Goal: Task Accomplishment & Management: Manage account settings

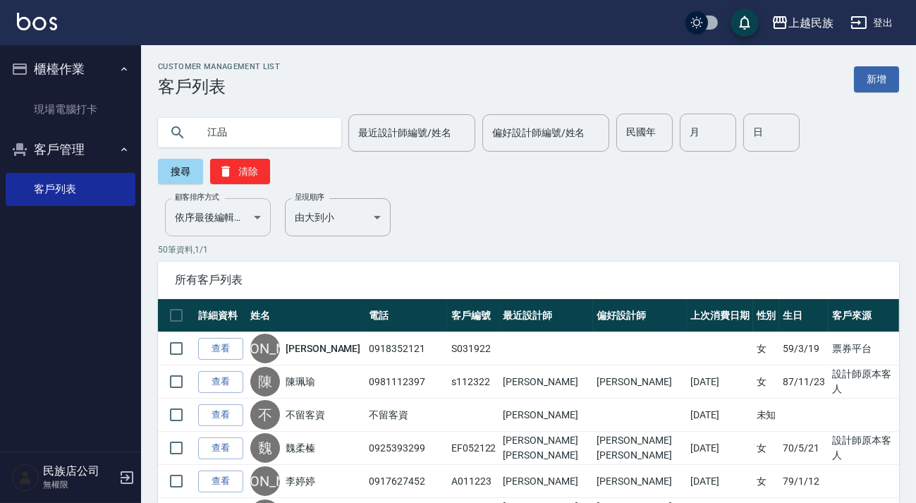
type input "江品"
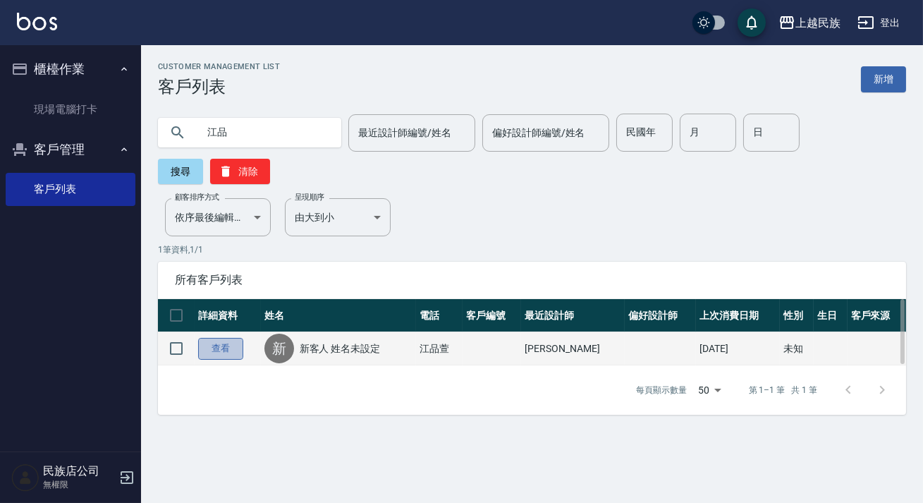
click at [223, 347] on link "查看" at bounding box center [220, 349] width 45 height 22
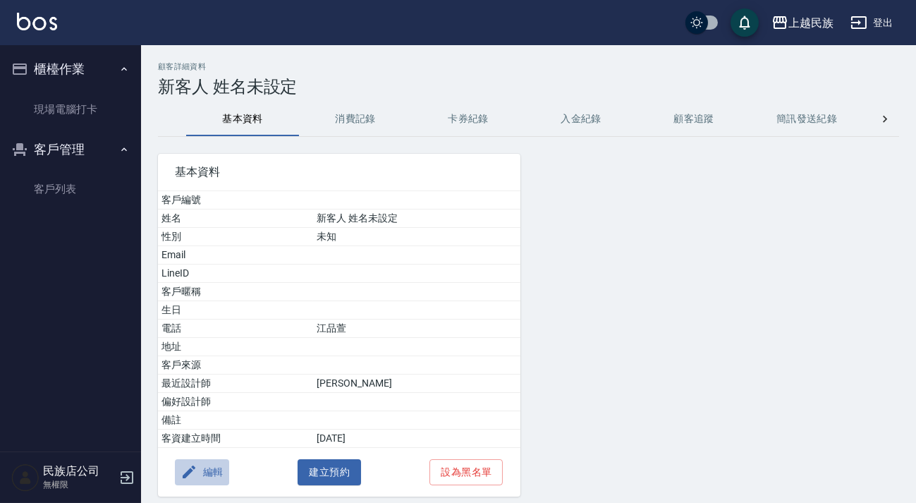
click at [219, 468] on button "編輯" at bounding box center [202, 472] width 54 height 26
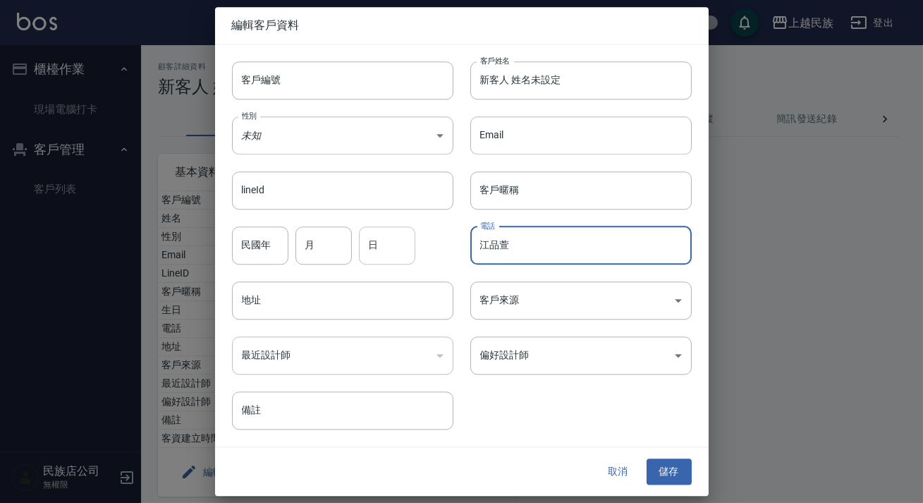
drag, startPoint x: 545, startPoint y: 245, endPoint x: 410, endPoint y: 251, distance: 134.8
click at [410, 251] on div "客戶編號 客戶編號 客戶姓名 新客人 姓名未設定 客戶姓名 性別 未知 UNKNOWN 性別 Email Email lineId lineId 客戶暱稱 客…" at bounding box center [453, 237] width 477 height 386
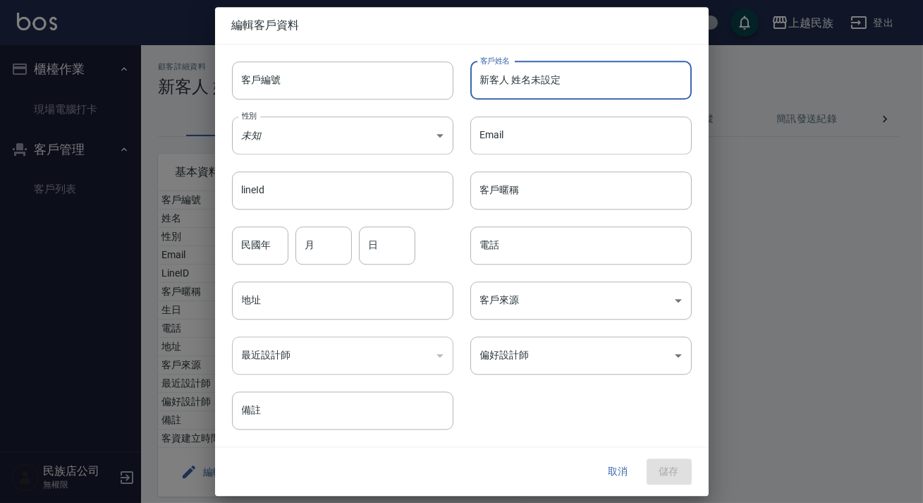
click at [557, 85] on input "新客人 姓名未設定" at bounding box center [580, 80] width 221 height 38
drag, startPoint x: 575, startPoint y: 75, endPoint x: 297, endPoint y: 75, distance: 278.5
click at [297, 75] on div "客戶編號 客戶編號 客戶姓名 新客人 姓名未設定 客戶姓名 性別 未知 UNKNOWN 性別 Email Email lineId lineId 客戶暱稱 客…" at bounding box center [453, 237] width 477 height 386
type input "江品萱"
click at [557, 246] on input "電話" at bounding box center [580, 245] width 221 height 38
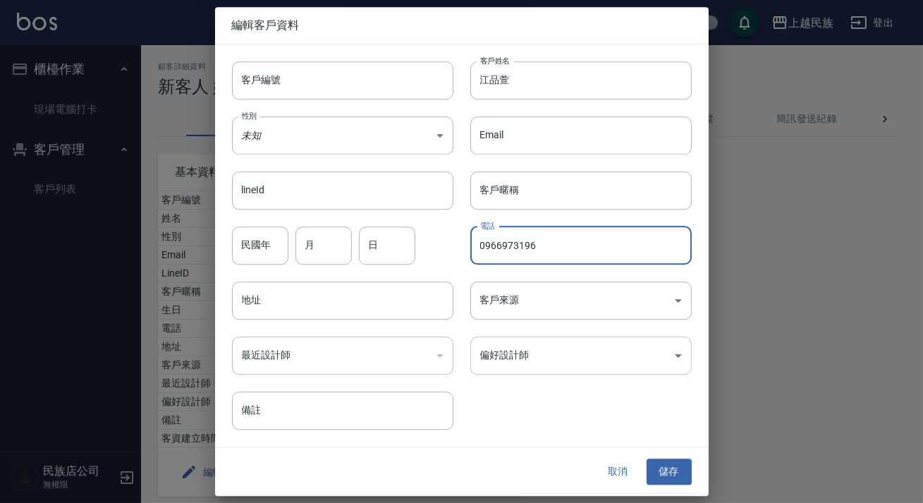
type input "0966973196"
click at [543, 362] on body "上越民族 登出 櫃檯作業 現場電腦打卡 客戶管理 客戶列表 民族店公司 無權限 顧客詳細資料 新客人 姓名未設定 基本資料 消費記錄 卡券紀錄 入金紀錄 顧客…" at bounding box center [461, 278] width 923 height 556
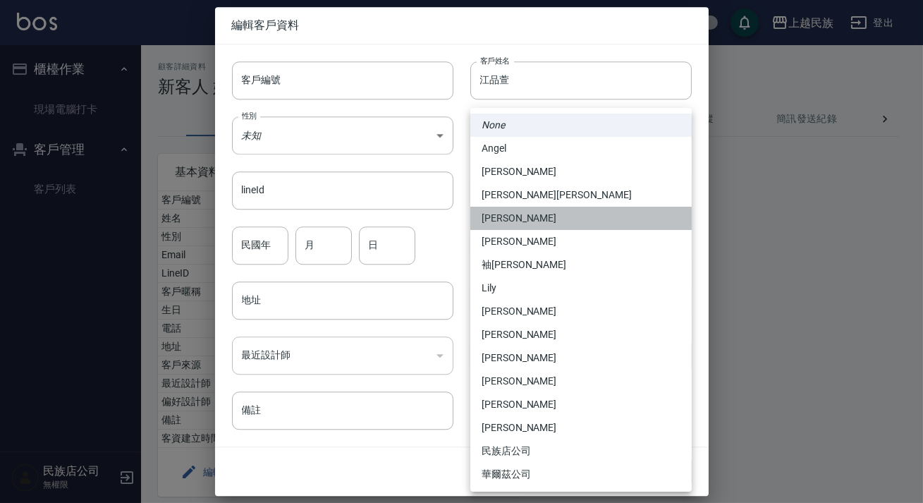
click at [523, 219] on li "[PERSON_NAME]" at bounding box center [580, 218] width 221 height 23
type input "b32a24c9-ebf8-4439-81e1-3f9df44e0edc"
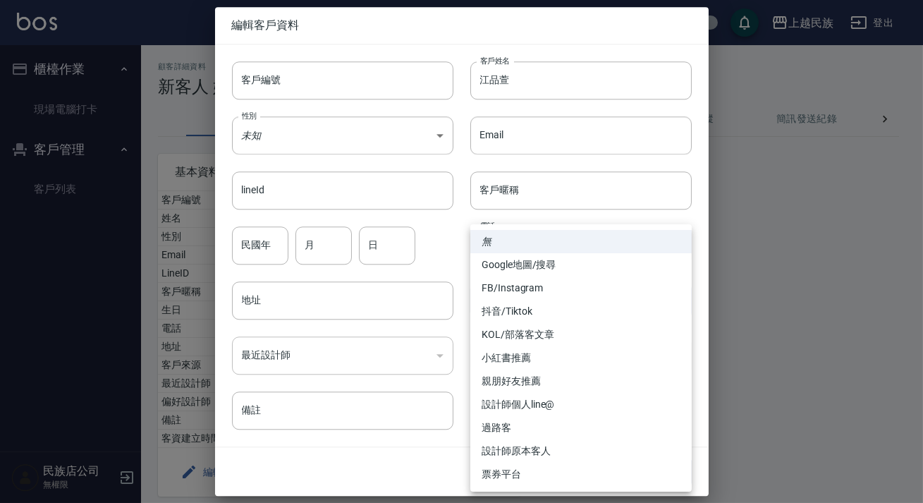
click at [574, 302] on body "上越民族 登出 櫃檯作業 現場電腦打卡 客戶管理 客戶列表 民族店公司 無權限 顧客詳細資料 新客人 姓名未設定 基本資料 消費記錄 卡券紀錄 入金紀錄 顧客…" at bounding box center [461, 278] width 923 height 556
click at [541, 450] on li "設計師原本客人" at bounding box center [580, 450] width 221 height 23
type input "設計師原本客人"
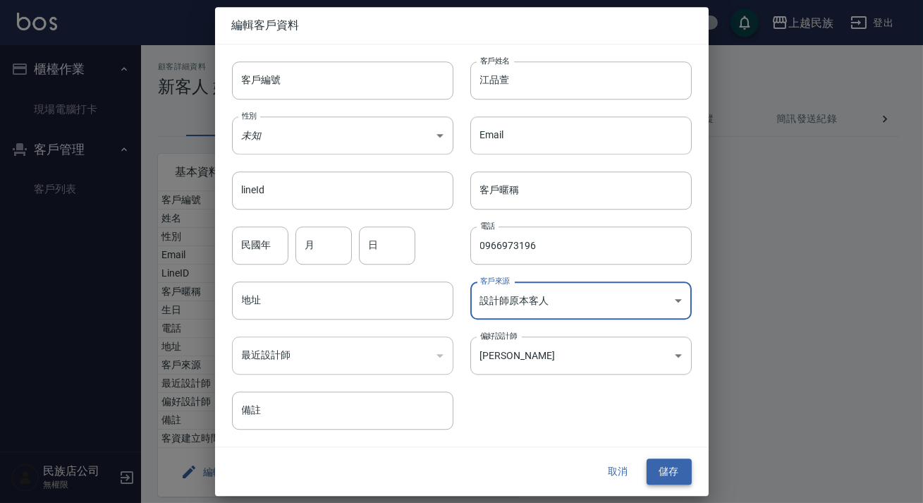
click at [660, 467] on button "儲存" at bounding box center [668, 472] width 45 height 26
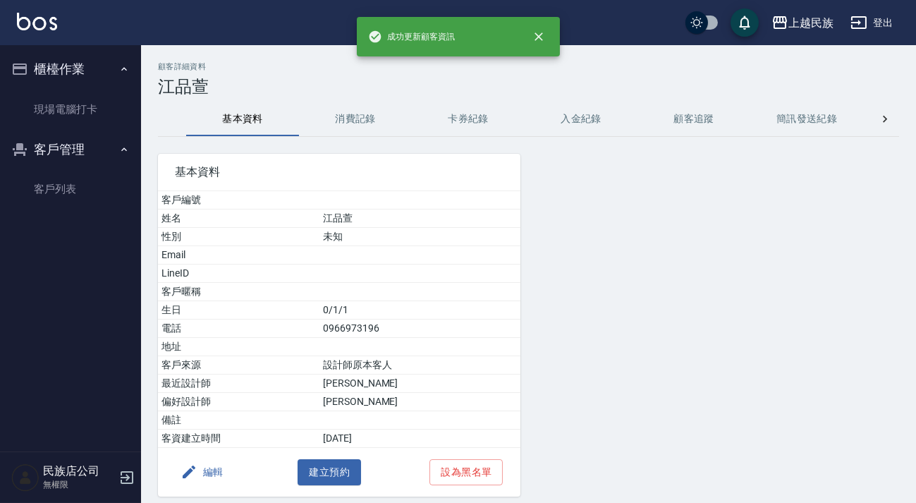
click at [668, 333] on div at bounding box center [646, 317] width 252 height 360
